Goal: Find contact information: Find contact information

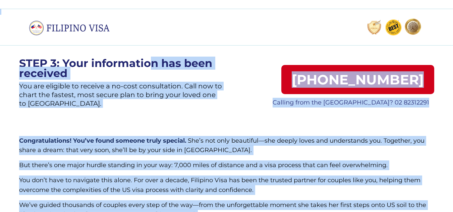
drag, startPoint x: 27, startPoint y: 30, endPoint x: 154, endPoint y: 44, distance: 127.4
click at [154, 44] on div "STEP 3: Your information has been received You are eligible to receive a no-cos…" at bounding box center [226, 200] width 453 height 383
click at [142, 38] on div at bounding box center [226, 27] width 453 height 37
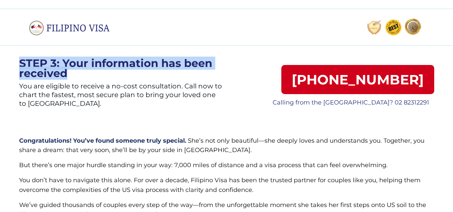
drag, startPoint x: 20, startPoint y: 64, endPoint x: 127, endPoint y: 76, distance: 108.0
click at [127, 76] on p "STEP 3: Your information has been received" at bounding box center [120, 68] width 203 height 20
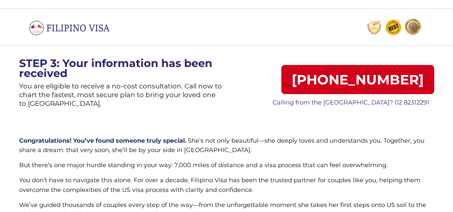
scroll to position [34, 0]
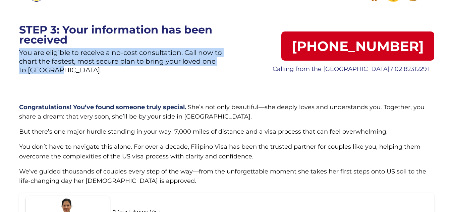
drag, startPoint x: 19, startPoint y: 51, endPoint x: 137, endPoint y: 74, distance: 120.3
click at [137, 74] on p "You are eligible to receive a no-cost consultation. Call now to chart the faste…" at bounding box center [120, 63] width 203 height 31
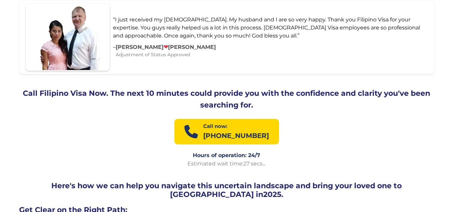
scroll to position [469, 0]
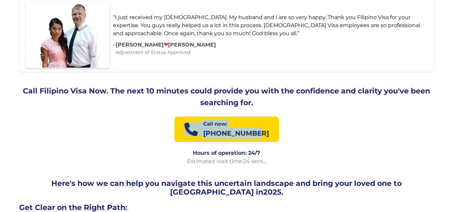
drag, startPoint x: 161, startPoint y: 127, endPoint x: 298, endPoint y: 129, distance: 137.1
click at [298, 129] on div "📞 Call now: 606-617-9985" at bounding box center [226, 132] width 415 height 31
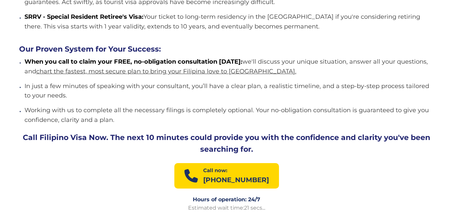
scroll to position [771, 0]
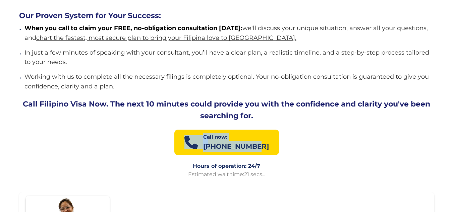
drag, startPoint x: 165, startPoint y: 141, endPoint x: 318, endPoint y: 138, distance: 152.5
click at [318, 138] on div "📞 Call now: 606-617-9985" at bounding box center [226, 145] width 415 height 31
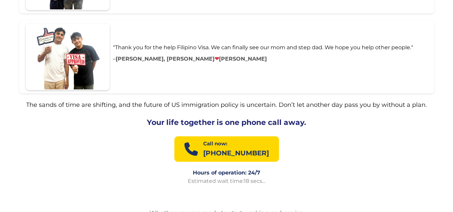
scroll to position [1207, 0]
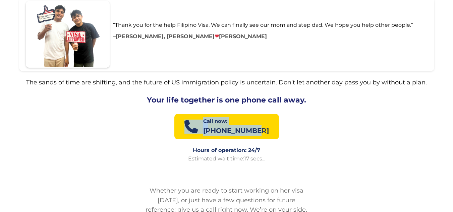
drag, startPoint x: 163, startPoint y: 122, endPoint x: 344, endPoint y: 122, distance: 181.3
click at [344, 122] on div "📞 Call now: 606-617-9985" at bounding box center [226, 129] width 415 height 31
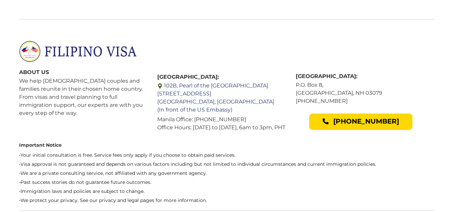
scroll to position [1542, 0]
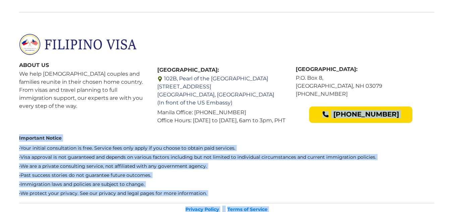
drag, startPoint x: 303, startPoint y: 118, endPoint x: 450, endPoint y: 111, distance: 147.3
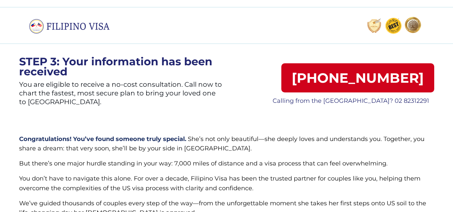
scroll to position [0, 0]
